Goal: Task Accomplishment & Management: Manage account settings

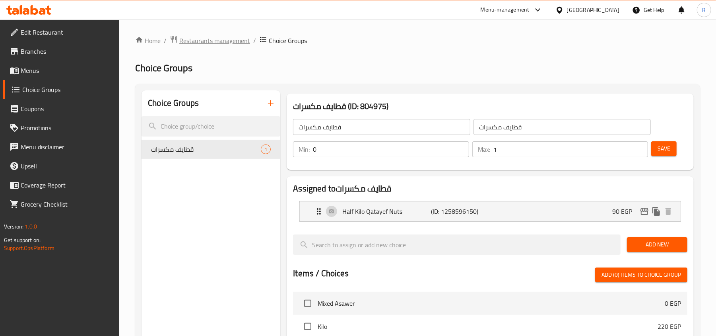
click at [219, 38] on span "Restaurants management" at bounding box center [214, 41] width 71 height 10
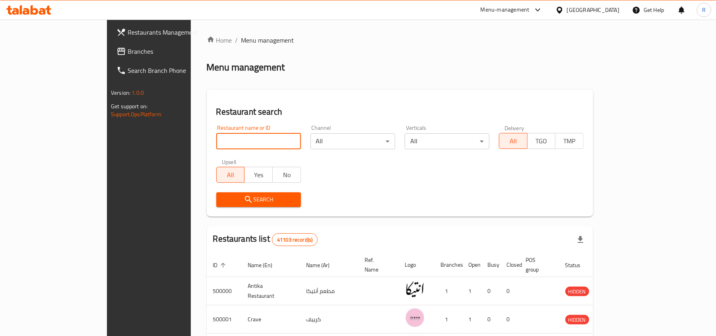
paste input "654470"
type input "654470"
click at [266, 193] on button "Search" at bounding box center [258, 199] width 85 height 15
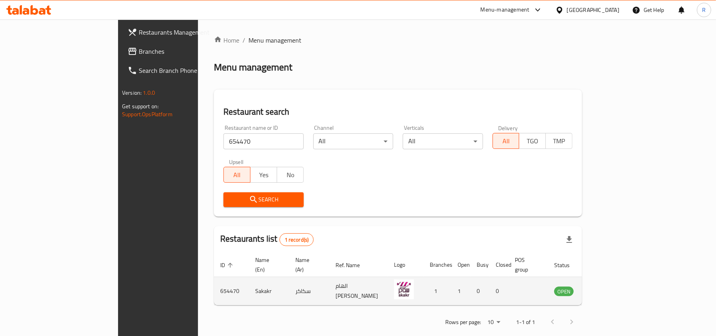
click at [617, 287] on td "enhanced table" at bounding box center [603, 291] width 27 height 28
click at [605, 288] on icon "enhanced table" at bounding box center [600, 291] width 9 height 7
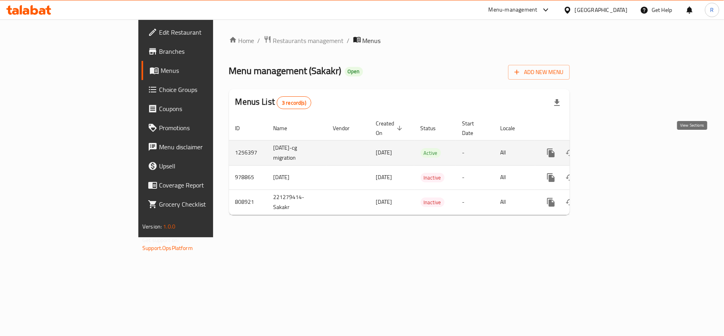
click at [613, 148] on icon "enhanced table" at bounding box center [609, 153] width 10 height 10
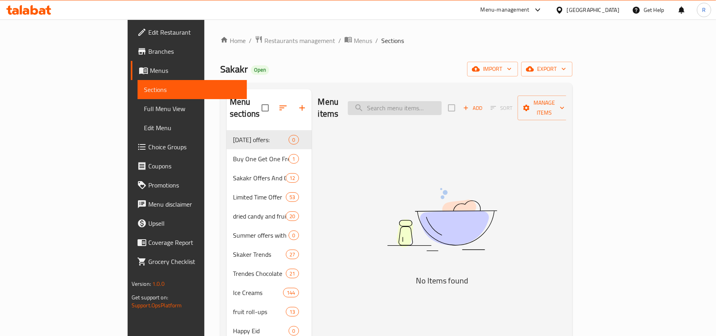
click at [437, 101] on input "search" at bounding box center [395, 108] width 94 height 14
paste input "سكيتلز تروبيكال 136 جرام"
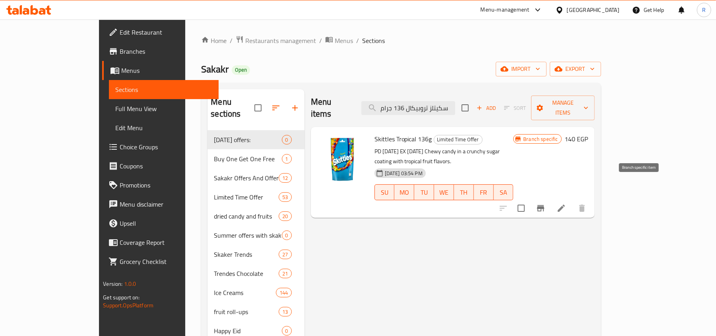
click at [550, 198] on button "Branch-specific-item" at bounding box center [540, 207] width 19 height 19
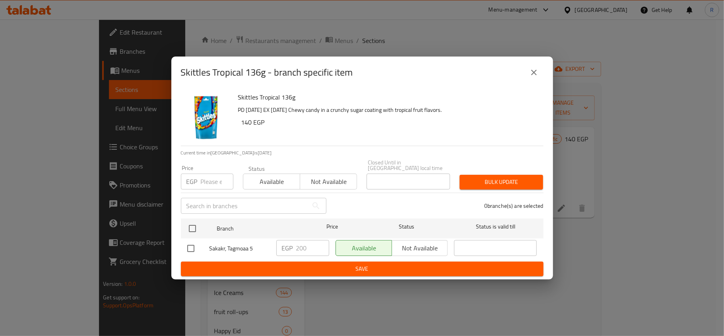
click at [611, 251] on div "Skittles Tropical 136g - branch specific item Skittles Tropical 136g PD 21/10/2…" at bounding box center [362, 168] width 724 height 336
click at [533, 72] on icon "close" at bounding box center [534, 73] width 10 height 10
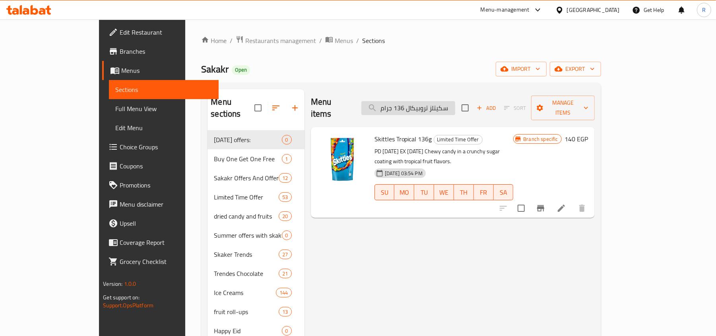
click at [427, 101] on input "سكيتلز تروبيكال 136 جرام" at bounding box center [408, 108] width 94 height 14
paste input "وبا شوبس باندا بيرز 90"
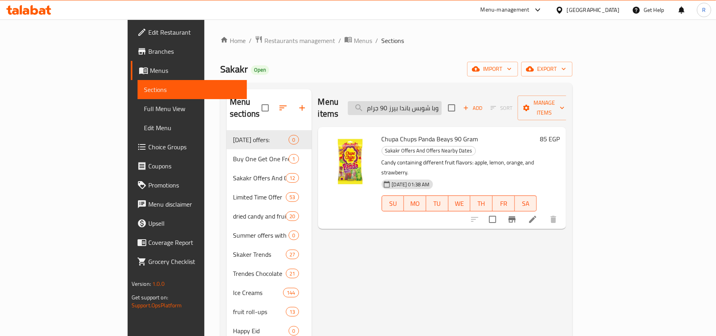
click at [441, 102] on input "شوبا شوبس باندا بيرز 90 جرام" at bounding box center [395, 108] width 94 height 14
paste input "امين مقلي بالدو أورانج تيومسي 13"
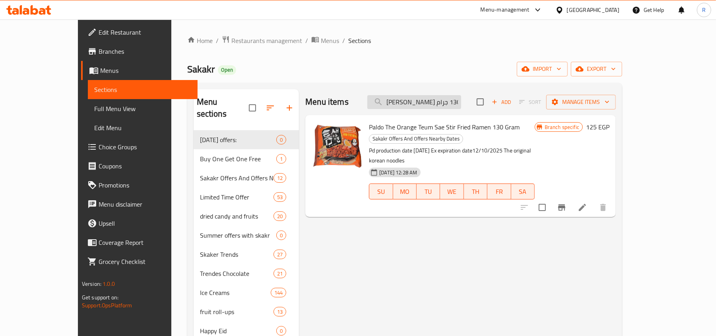
click at [434, 102] on input "رامين مقلي بالدو أورانج تيومسي 130 جرام" at bounding box center [414, 102] width 94 height 14
paste input "شتري 2 رامين مقلي بالدو أورانج تيومسي 130 جرام واحصل علي 1 مجانا"
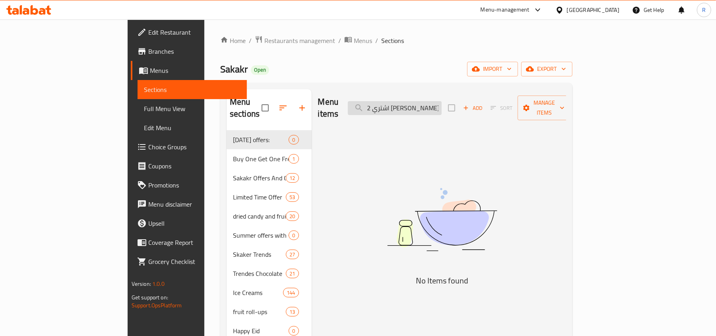
click at [424, 102] on input "اشتري 2 رامين مقلي بالدو أورانج تيومسي 130 جرام واحصل علي 1 مجانا" at bounding box center [395, 108] width 94 height 14
click at [425, 102] on input "اشتري 2 رامين مقلي بالدو أورانج تيومسي 130 جرام واحصل علي 1 مجانا" at bounding box center [395, 108] width 94 height 14
paste input "انجل بولجوجي ألفريدو تانجلوتشيني 108 جم"
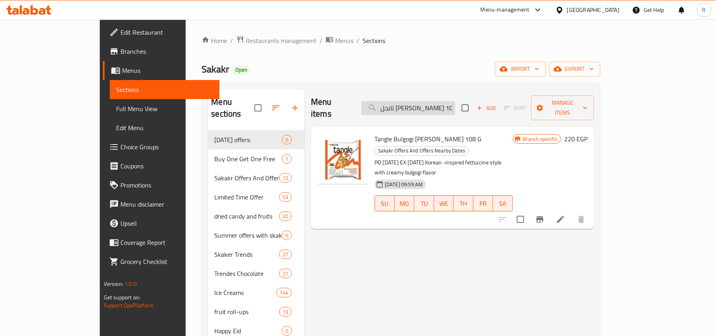
click at [450, 102] on input "تانجل بولجوجي ألفريدو تانجلوتشيني 108 جم" at bounding box center [408, 108] width 94 height 14
paste input "2 رامين مقلي بالدو أورانج تيومسي"
type input "2 رامين مقلي بالدو أورانج تيومسي"
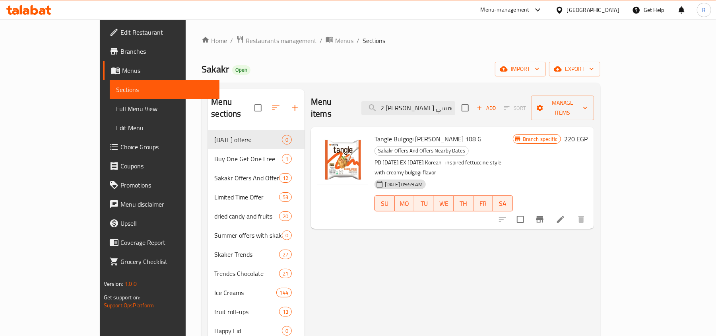
scroll to position [0, 19]
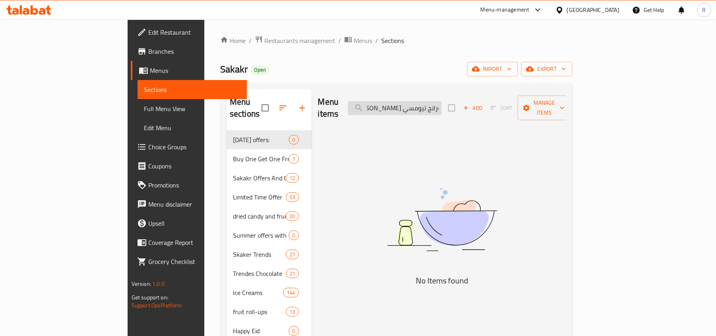
click at [442, 107] on input "2 رامين مقلي بالدو أورانج تيومسي" at bounding box center [395, 108] width 94 height 14
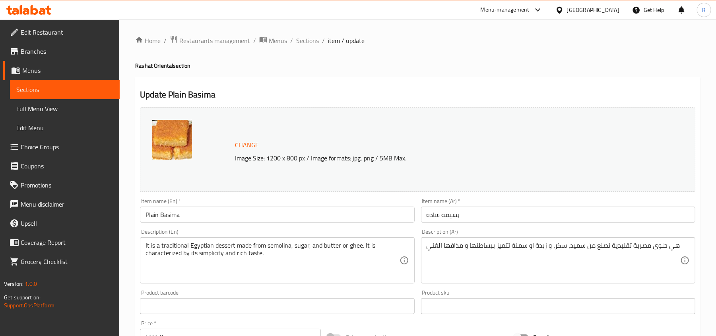
click at [61, 66] on span "Menus" at bounding box center [67, 71] width 91 height 10
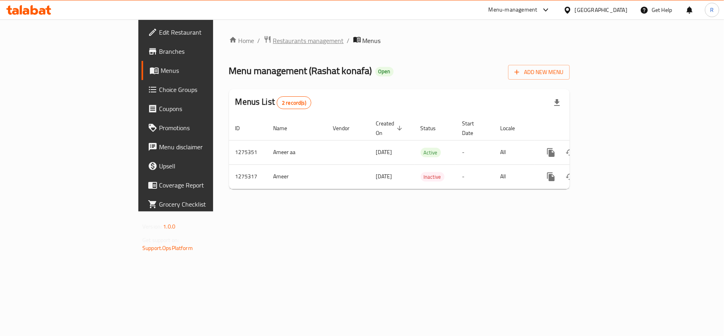
click at [273, 42] on span "Restaurants management" at bounding box center [308, 41] width 71 height 10
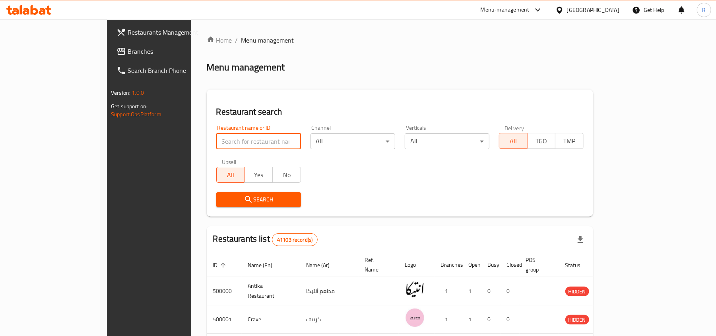
paste input "654470"
type input "654470"
click at [245, 198] on span "Search" at bounding box center [259, 199] width 72 height 10
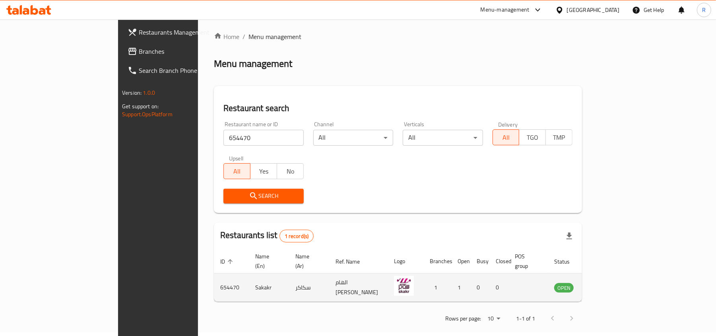
scroll to position [4, 0]
click at [605, 284] on icon "enhanced table" at bounding box center [600, 287] width 9 height 7
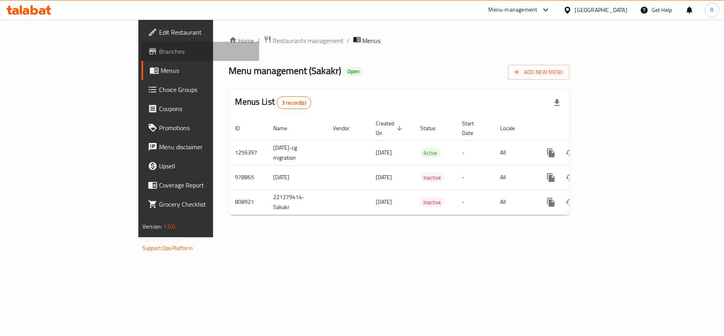
click at [159, 55] on span "Branches" at bounding box center [206, 52] width 94 height 10
